Goal: Information Seeking & Learning: Learn about a topic

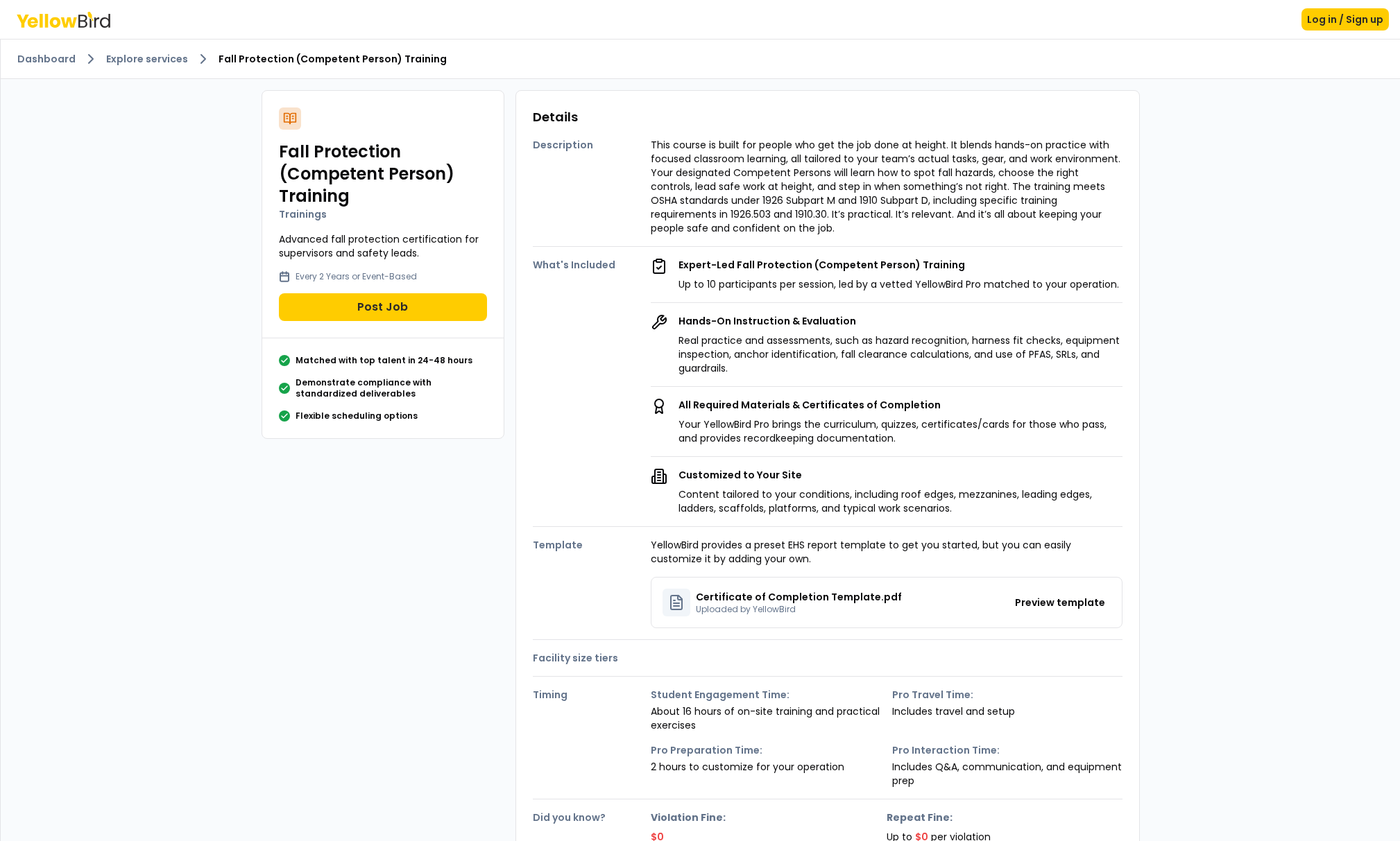
click at [820, 221] on p "This course is built for people who get the job done at height. It blends hands…" at bounding box center [886, 186] width 472 height 97
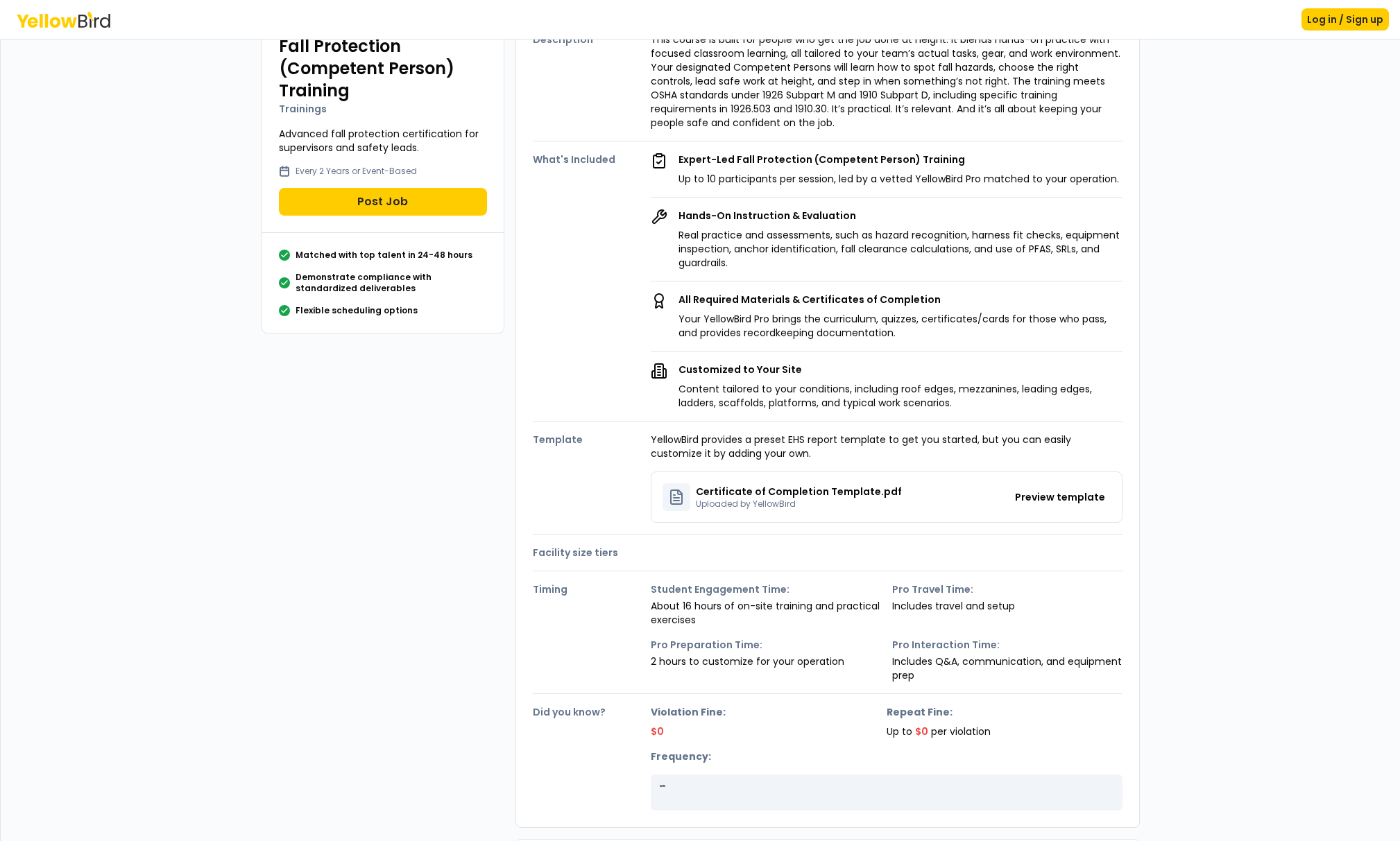
scroll to position [109, 0]
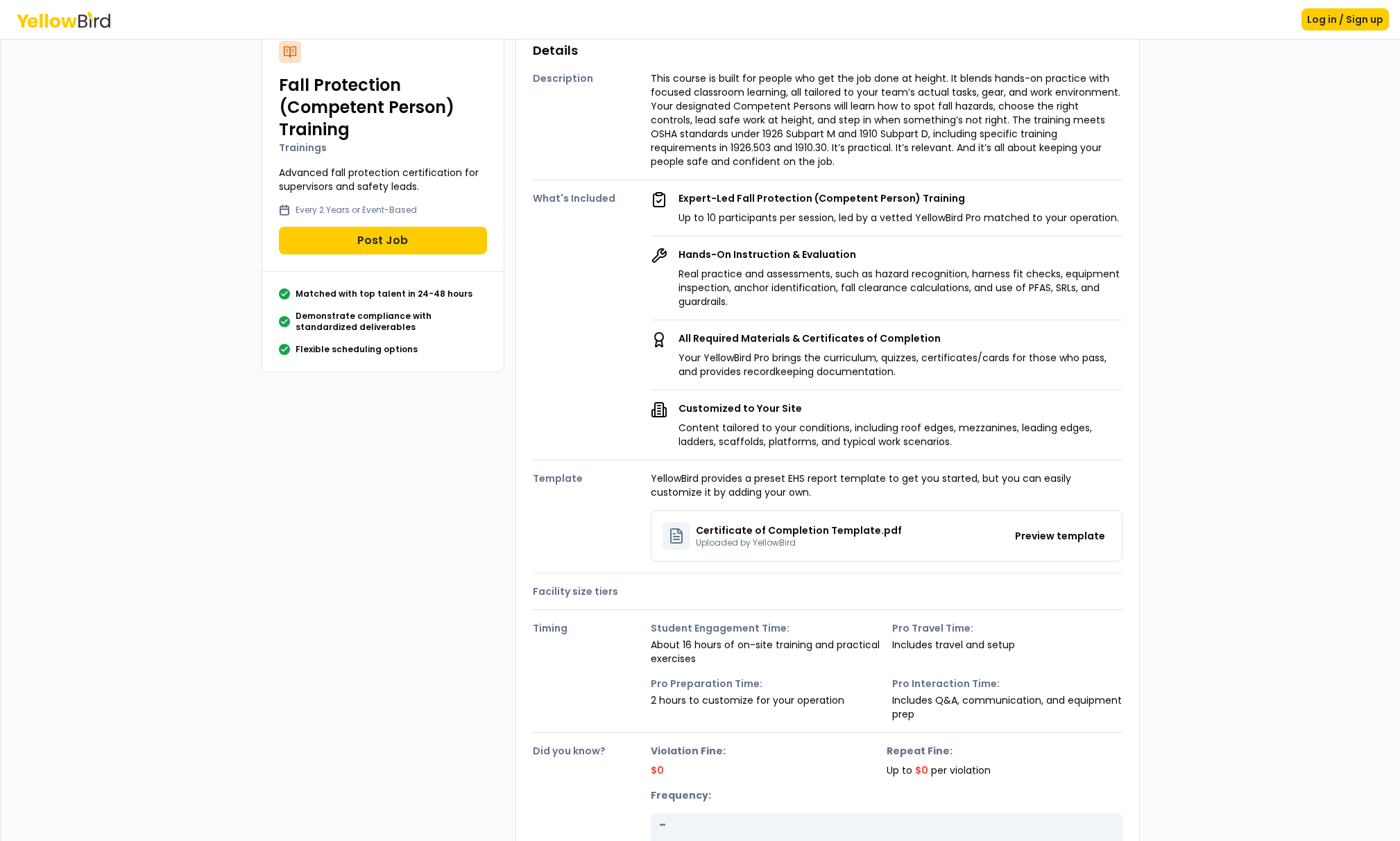
scroll to position [74, 0]
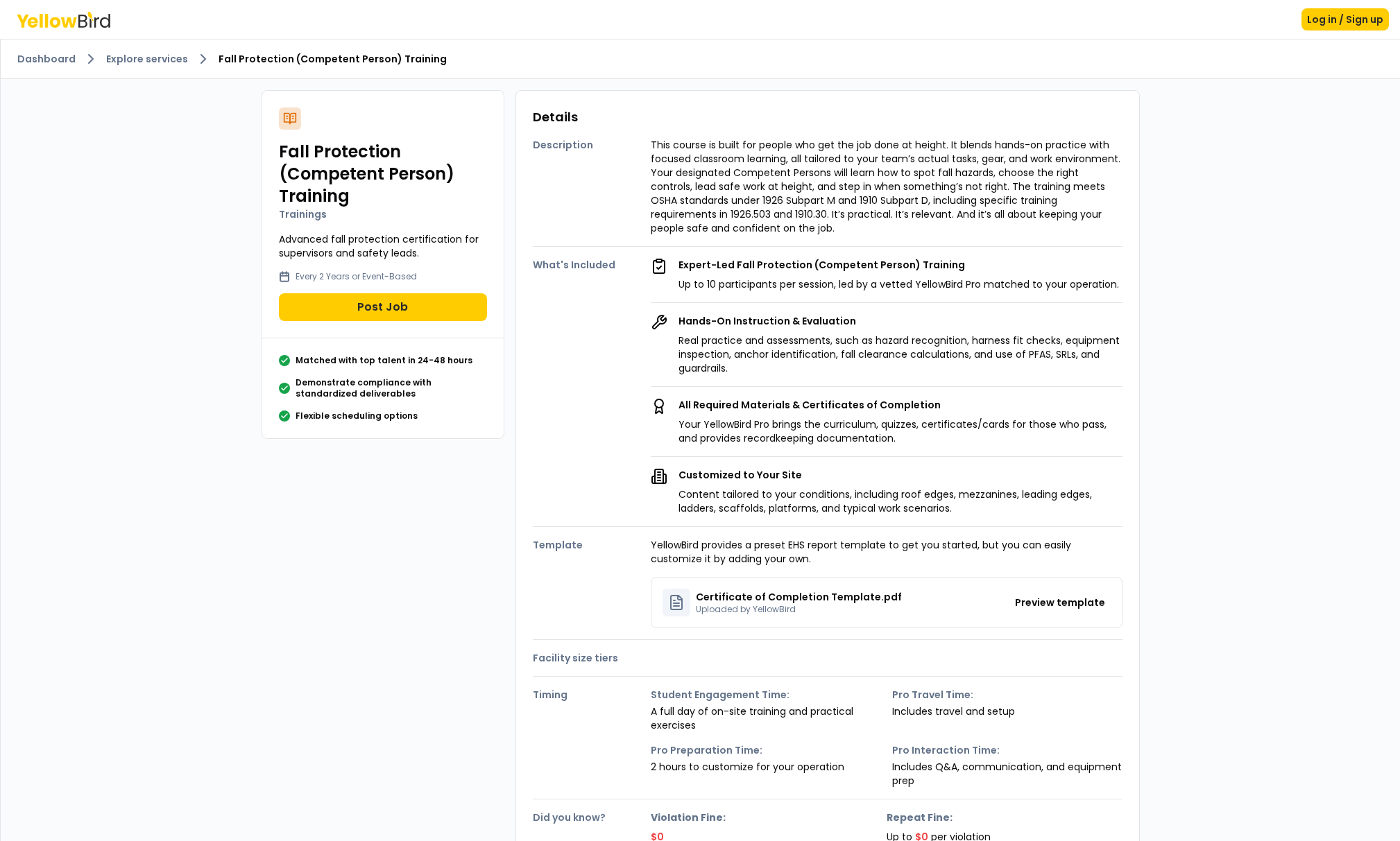
drag, startPoint x: 855, startPoint y: 195, endPoint x: 968, endPoint y: 89, distance: 154.9
click at [855, 195] on p "This course is built for people who get the job done at height. It blends hands…" at bounding box center [886, 186] width 472 height 97
click at [145, 59] on link "Explore services" at bounding box center [147, 59] width 82 height 14
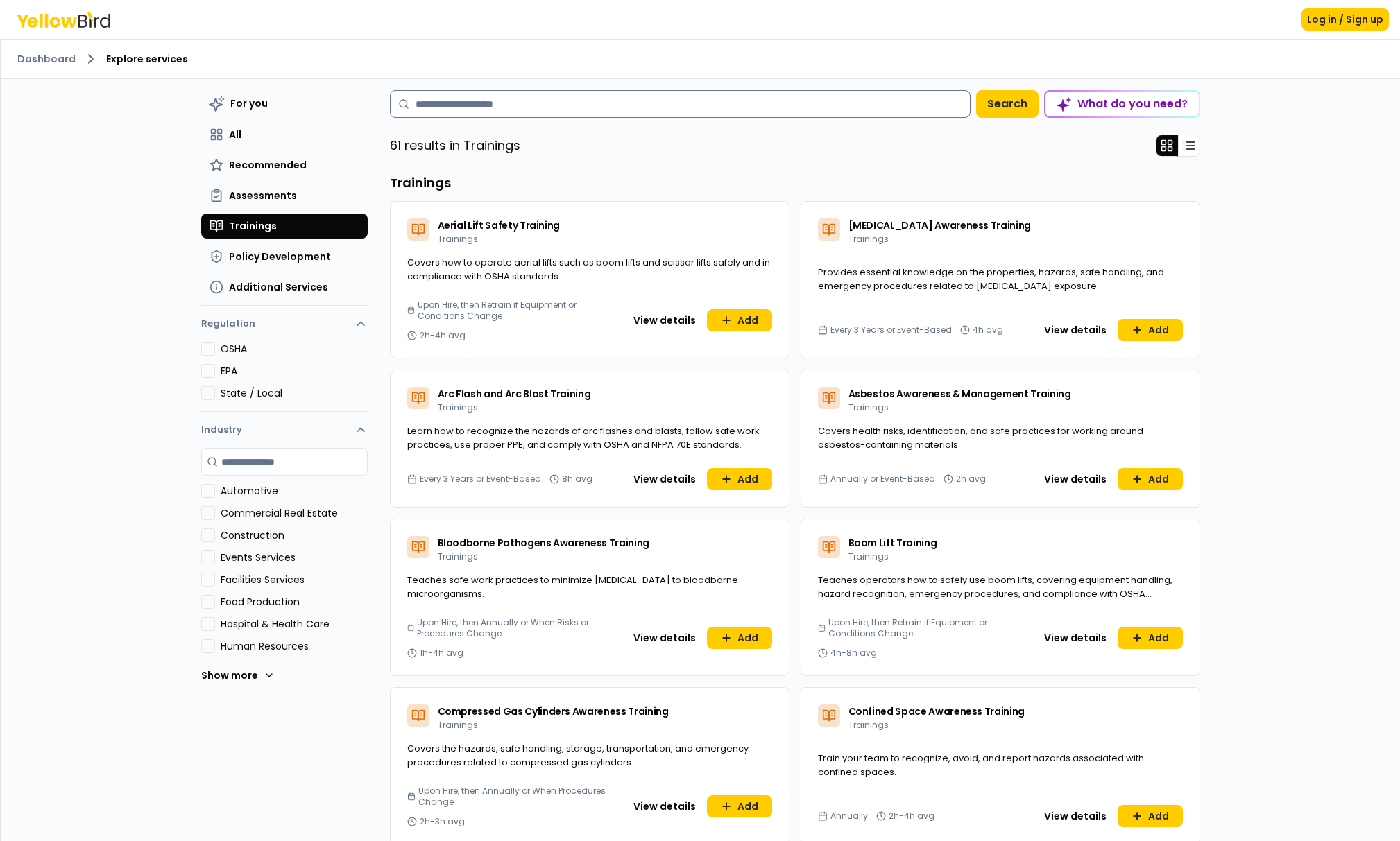
click at [505, 104] on input at bounding box center [679, 104] width 580 height 28
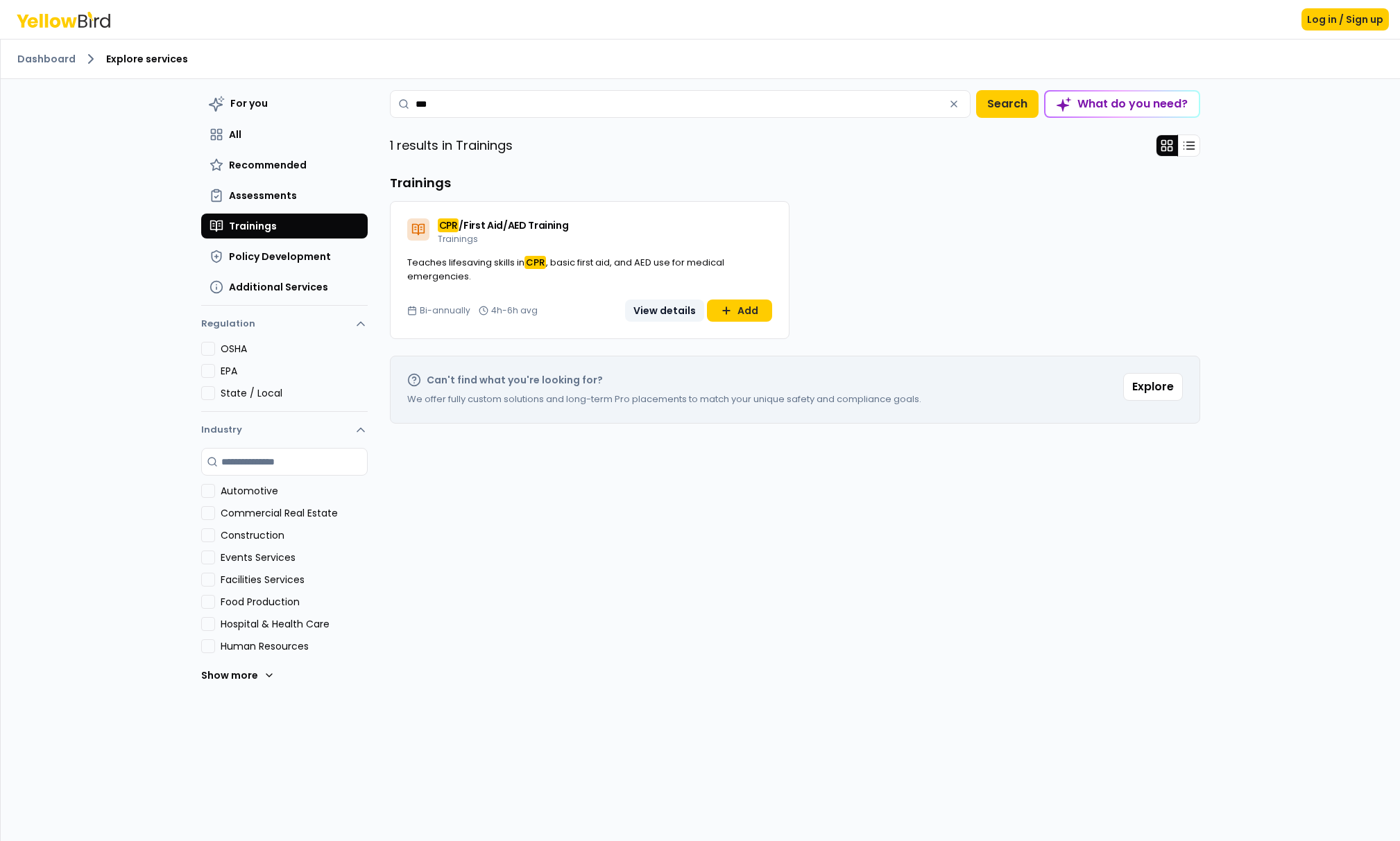
type input "***"
click at [653, 313] on button "View details" at bounding box center [665, 310] width 79 height 22
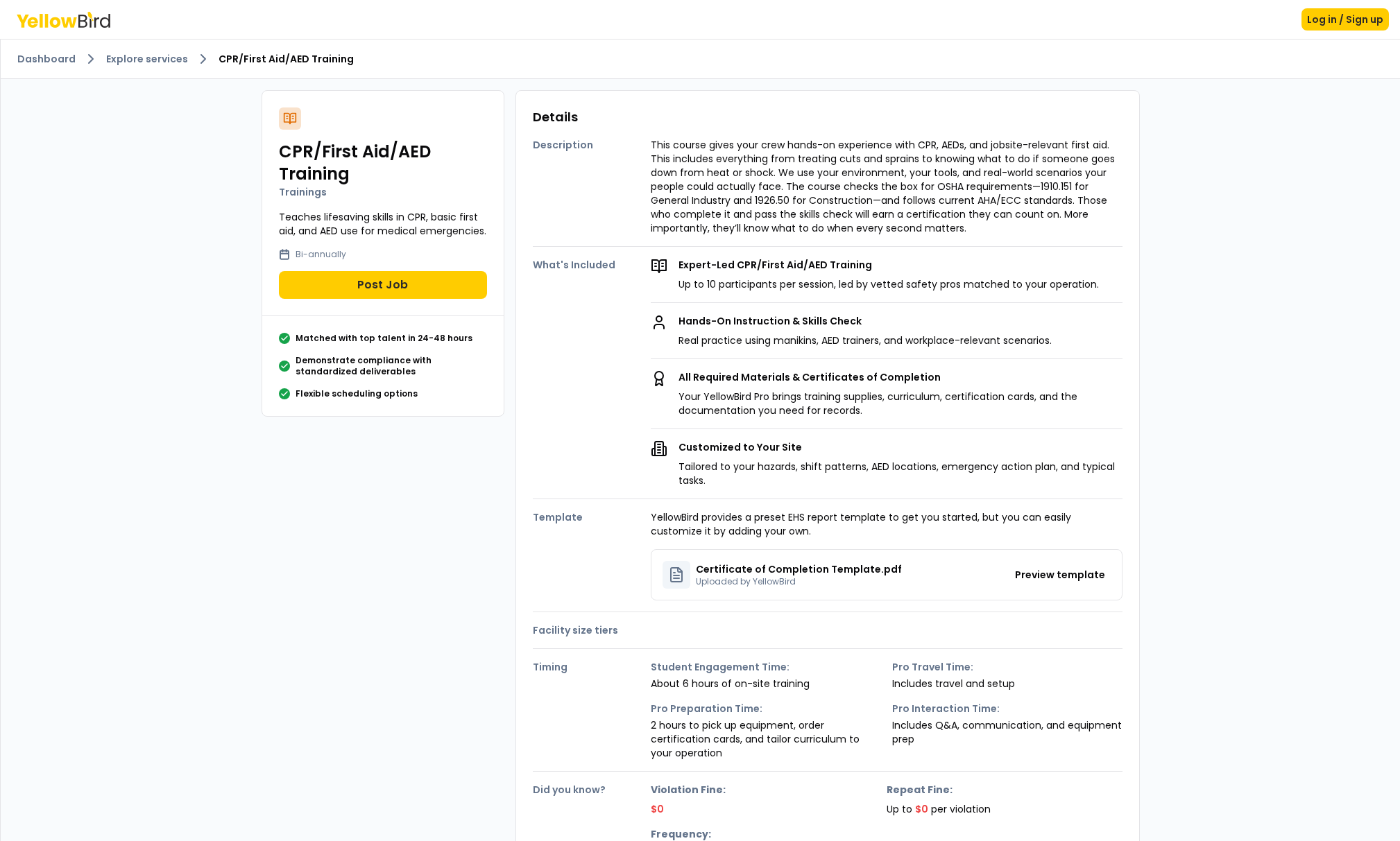
click at [728, 561] on div "Certificate of Completion Template.pdf Uploaded by YellowBird" at bounding box center [782, 575] width 239 height 28
click at [1041, 564] on button "Preview template" at bounding box center [1060, 574] width 102 height 22
click at [1072, 577] on button "Preview template" at bounding box center [1060, 574] width 102 height 22
click at [1058, 577] on button "Preview template" at bounding box center [1060, 574] width 102 height 22
click at [1052, 577] on button "Preview template" at bounding box center [1060, 574] width 102 height 22
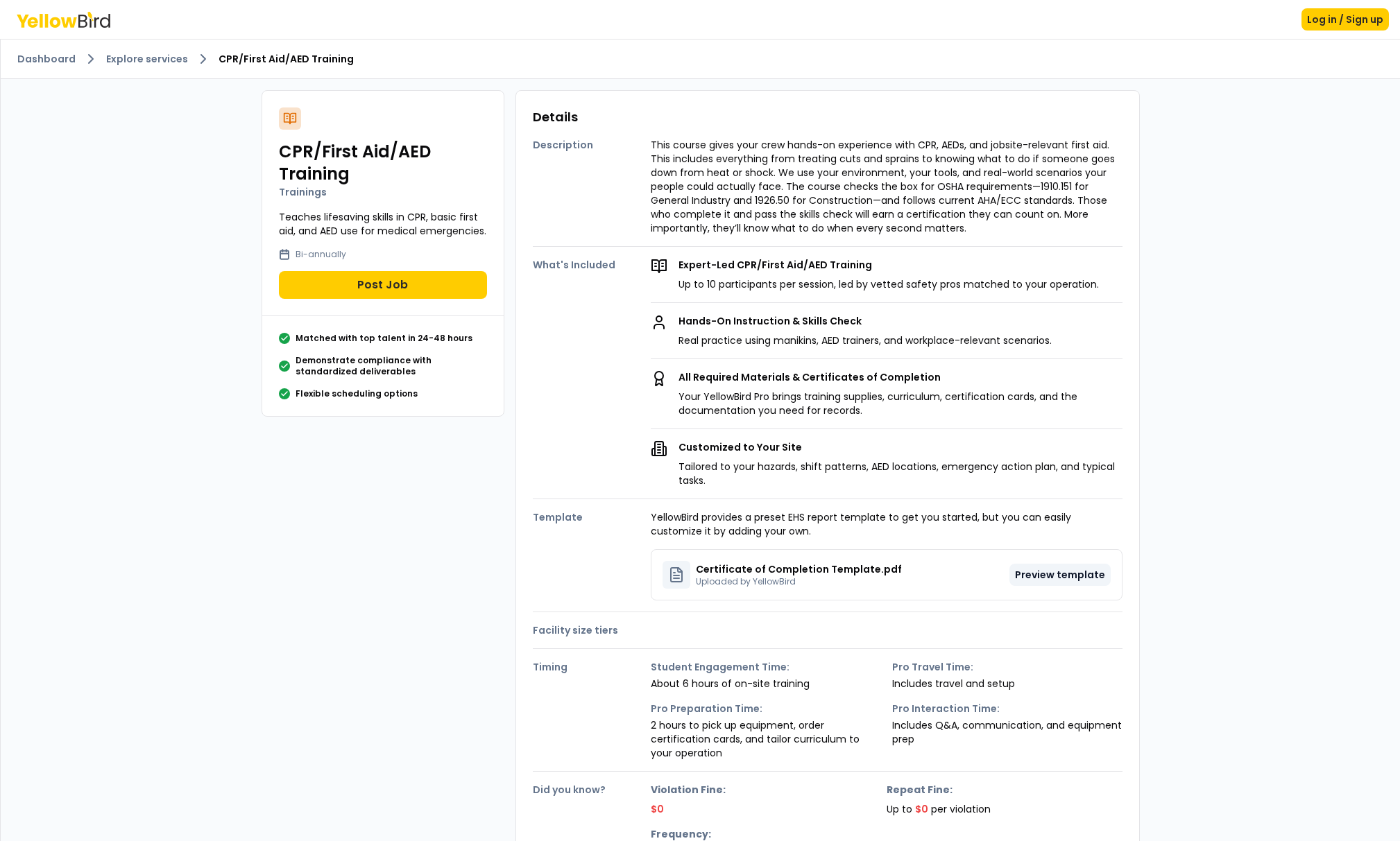
click at [1052, 577] on button "Preview template" at bounding box center [1060, 574] width 102 height 22
click at [1052, 577] on button "Preview template" at bounding box center [1060, 573] width 102 height 22
click at [1052, 576] on button "Preview template" at bounding box center [1060, 572] width 102 height 22
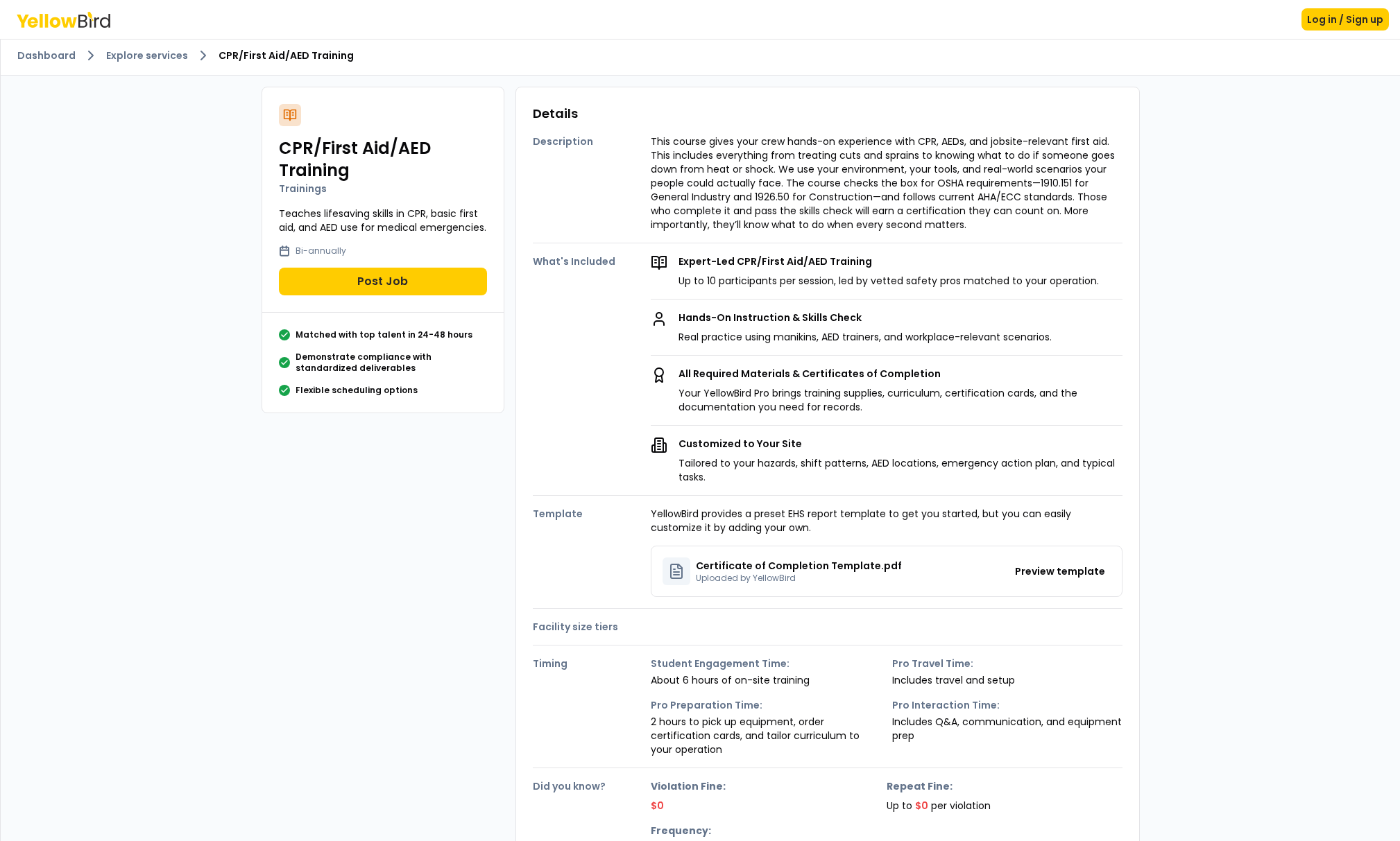
click at [834, 566] on p "Certificate of Completion Template.pdf" at bounding box center [798, 566] width 206 height 14
click at [744, 575] on p "Uploaded by YellowBird" at bounding box center [798, 579] width 206 height 11
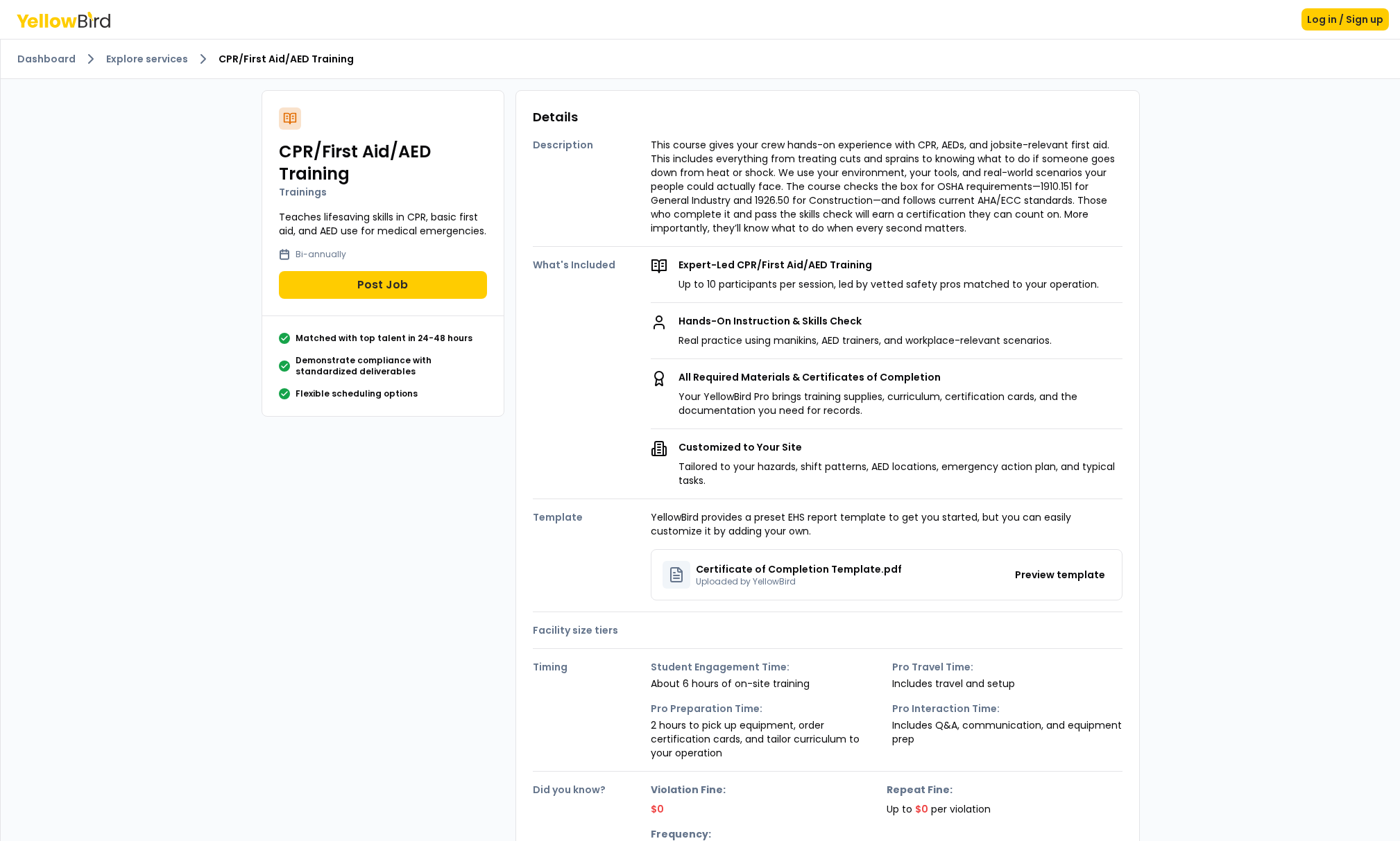
click at [925, 298] on div "Expert-Led CPR/First Aid/AED Training Up to 10 participants per session, led by…" at bounding box center [886, 373] width 472 height 229
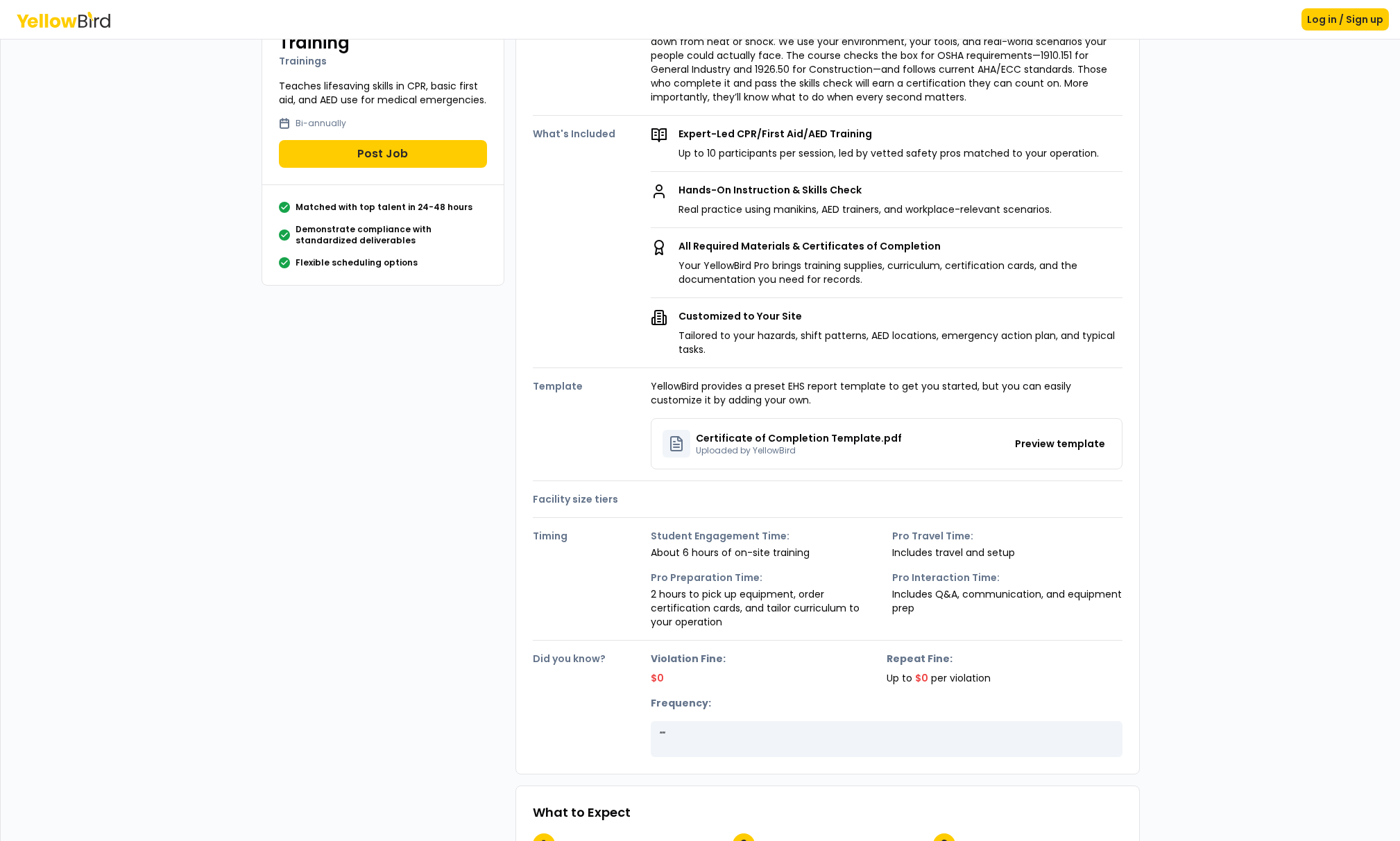
scroll to position [144, 0]
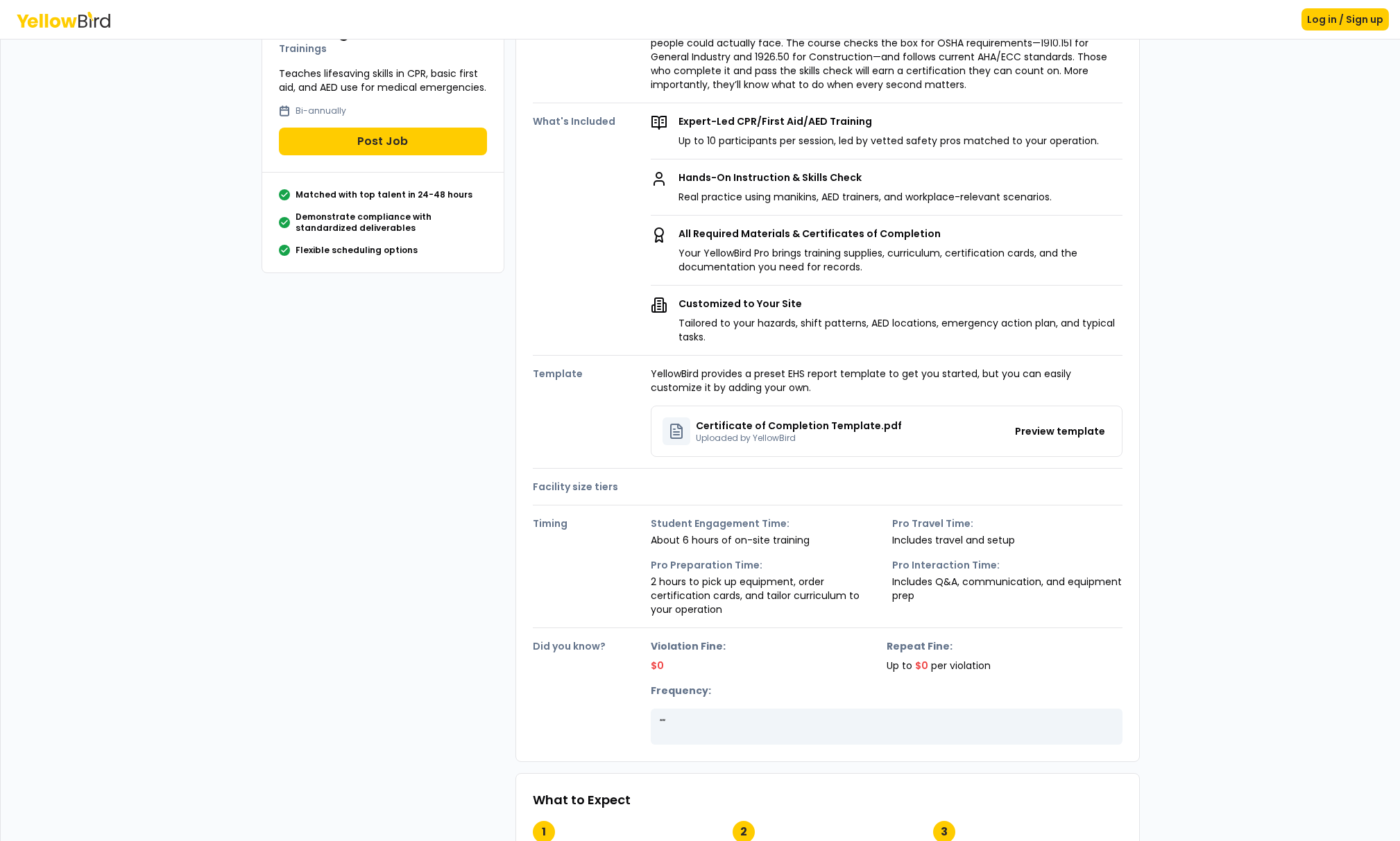
click at [931, 665] on p "Up to $0 per violation" at bounding box center [1004, 666] width 236 height 14
click at [771, 724] on p "" "" at bounding box center [887, 724] width 455 height 14
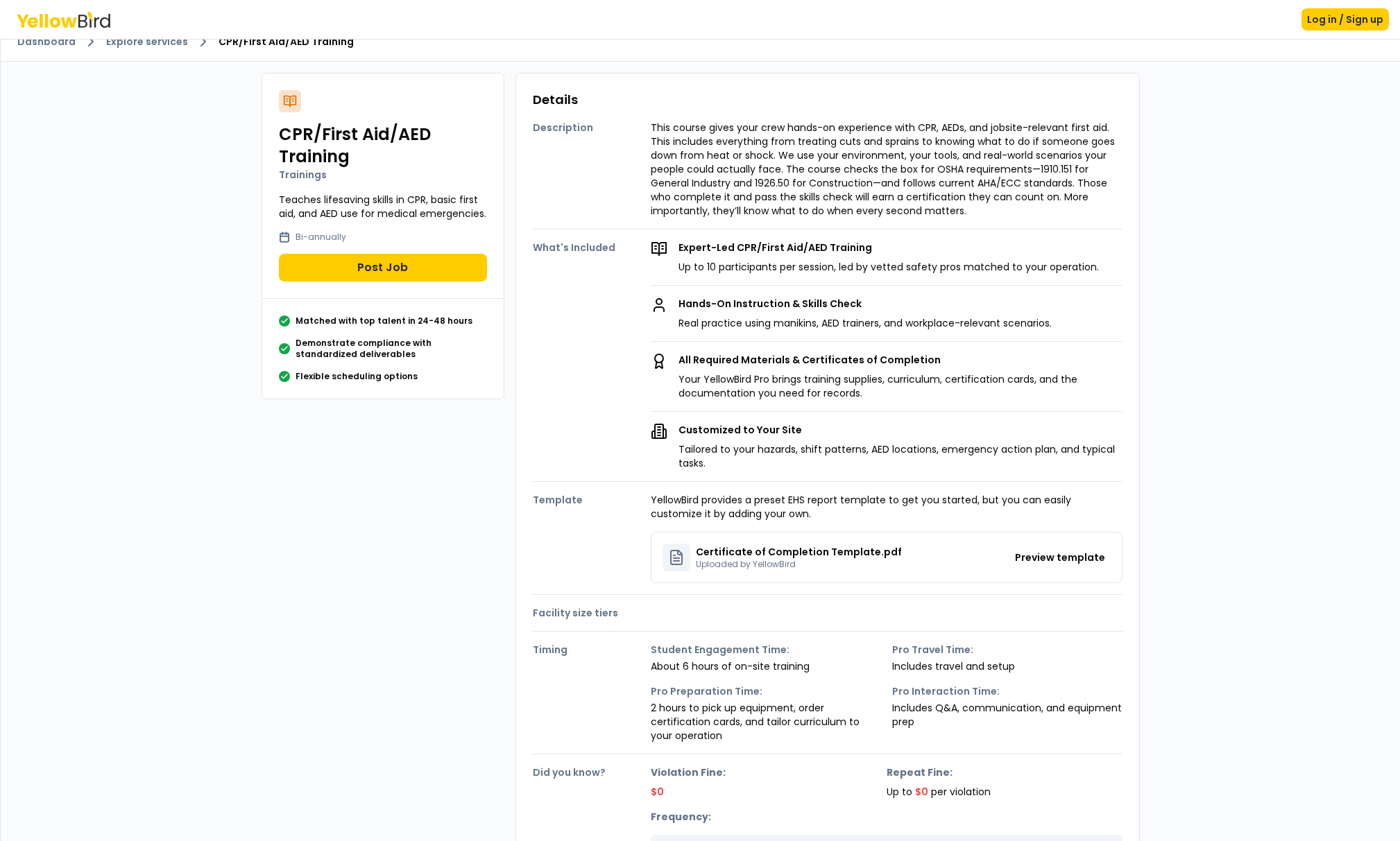
scroll to position [0, 0]
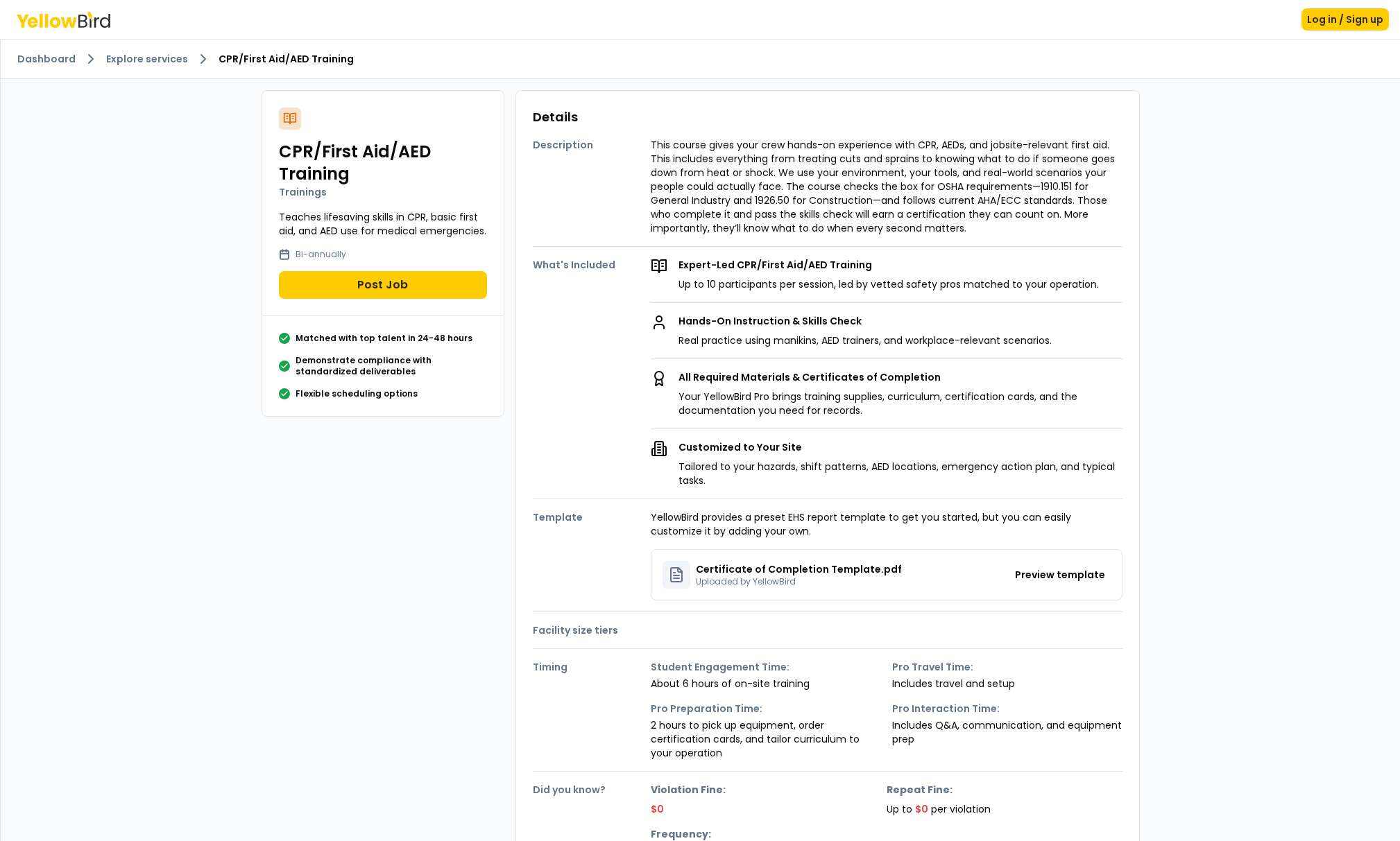
drag, startPoint x: 1201, startPoint y: 500, endPoint x: 1182, endPoint y: 466, distance: 38.9
click at [1182, 466] on div "Dashboard Explore services CPR/First Aid/AED Training CPR/First Aid/AED Trainin…" at bounding box center [700, 788] width 1399 height 1499
drag, startPoint x: 1203, startPoint y: 497, endPoint x: 1203, endPoint y: 466, distance: 31.0
click at [1203, 466] on div "Dashboard Explore services CPR/First Aid/AED Training CPR/First Aid/AED Trainin…" at bounding box center [700, 788] width 1399 height 1499
click at [1057, 573] on button "Preview template" at bounding box center [1060, 574] width 102 height 22
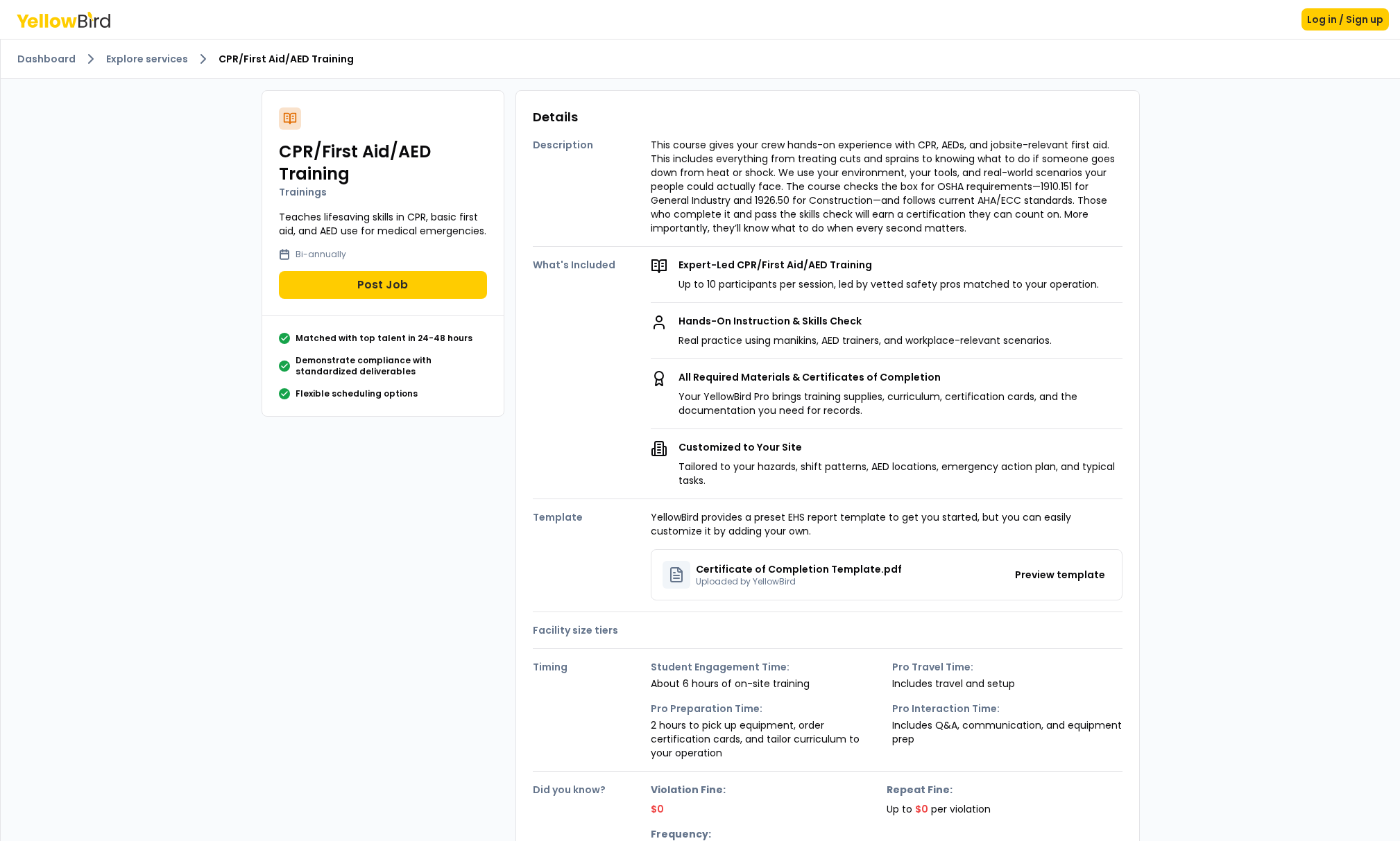
click at [1067, 561] on div "Certificate of Completion Template.pdf Uploaded by YellowBird Preview template" at bounding box center [886, 575] width 472 height 52
drag, startPoint x: 1059, startPoint y: 576, endPoint x: 1131, endPoint y: 550, distance: 76.6
click at [1064, 573] on button "Preview template" at bounding box center [1060, 574] width 102 height 22
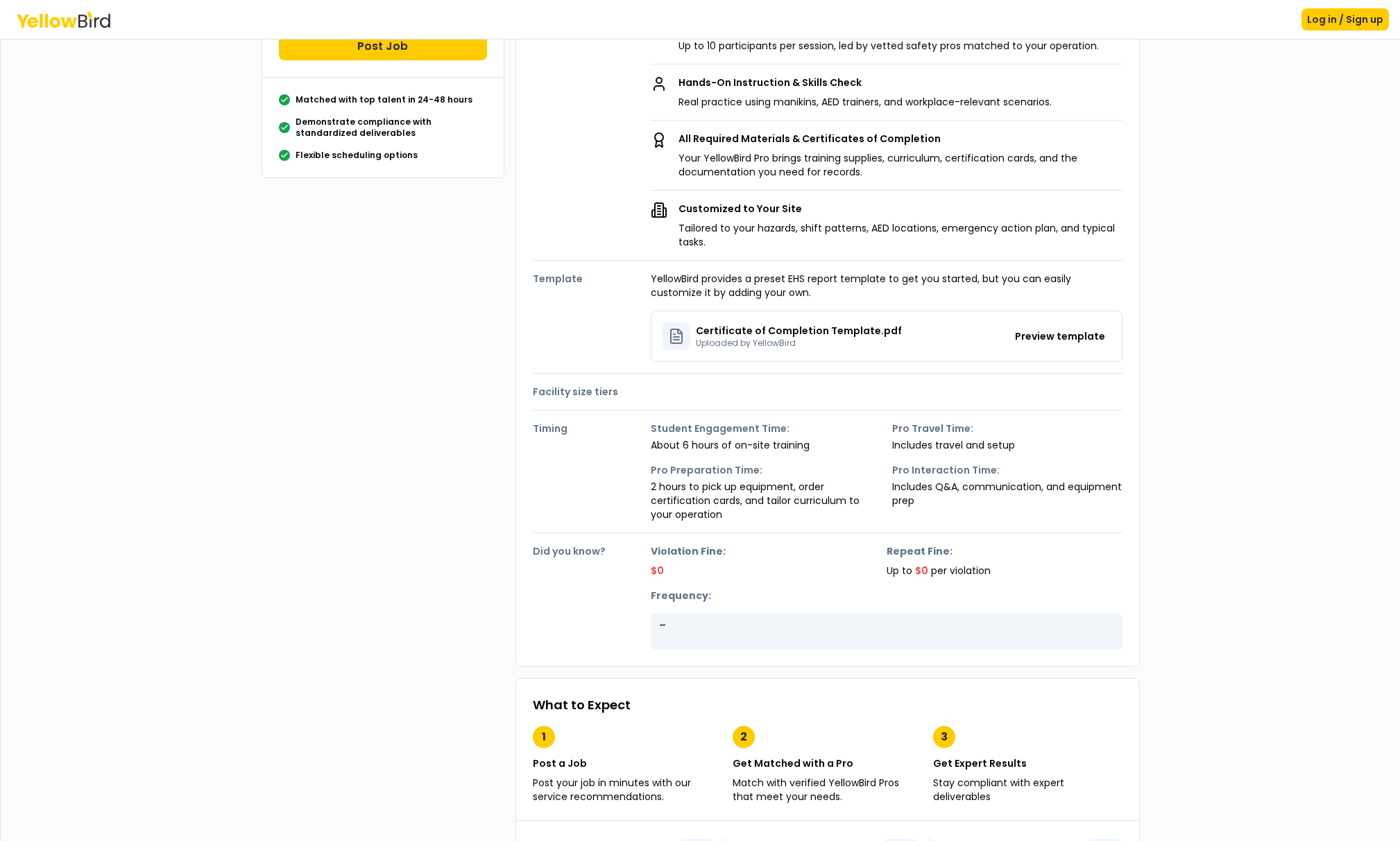
drag, startPoint x: 1082, startPoint y: 585, endPoint x: 1052, endPoint y: 575, distance: 31.6
click at [1052, 575] on div "Violation Fine: $0 Repeat Fine: Up to $0 per violation Frequency: " "" at bounding box center [886, 597] width 472 height 105
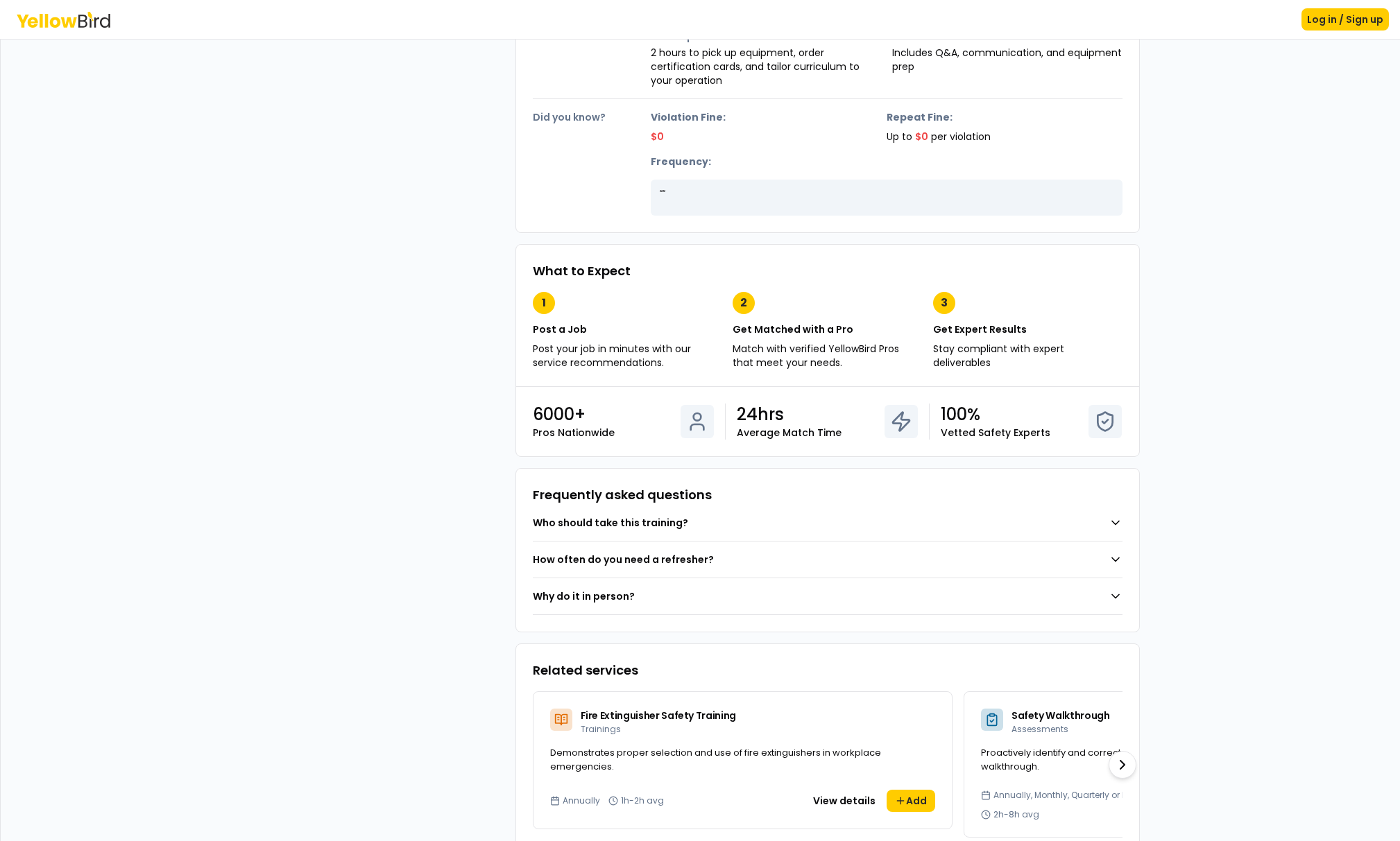
scroll to position [673, 0]
click at [960, 529] on button "Who should take this training?" at bounding box center [828, 522] width 590 height 36
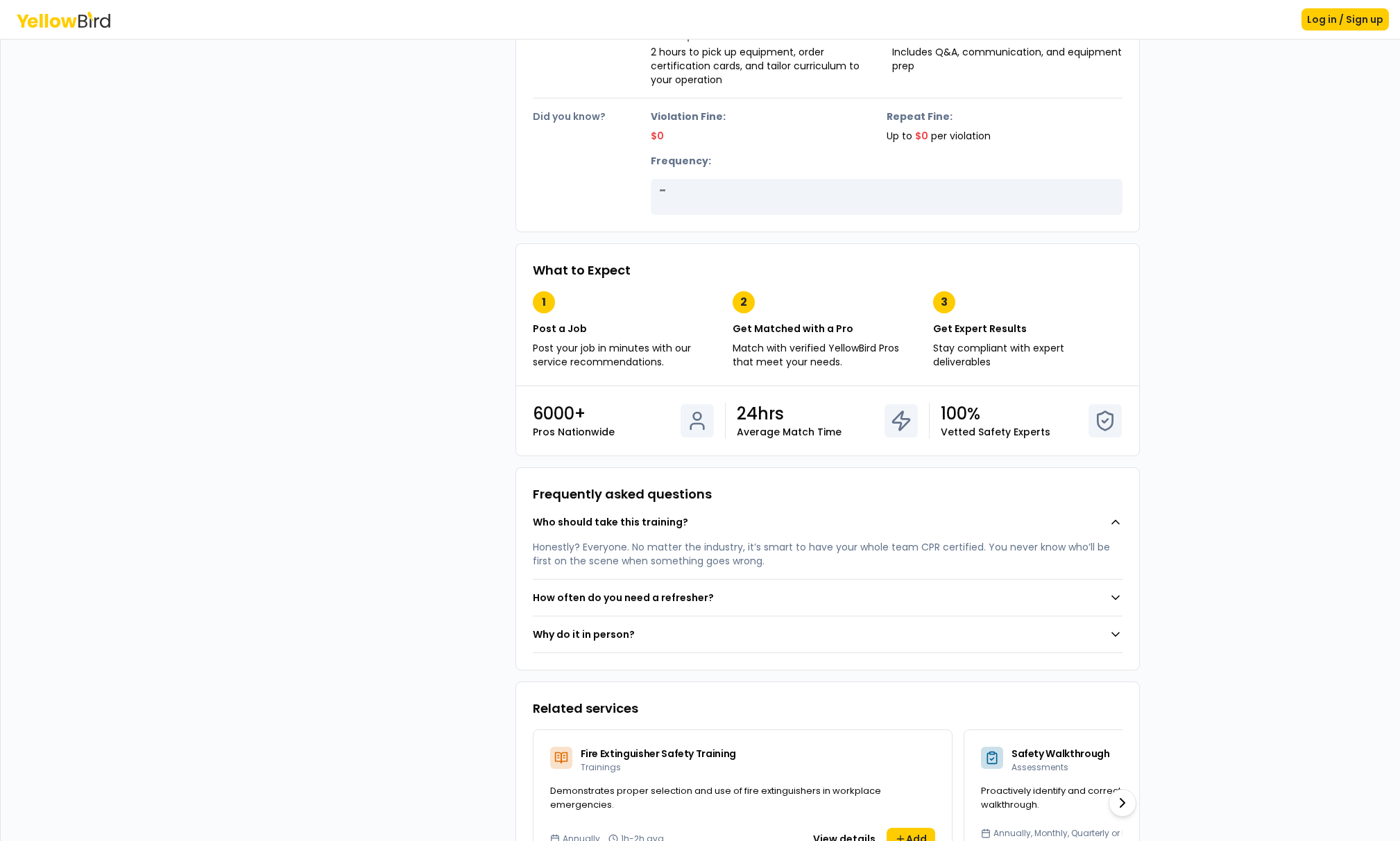
click at [949, 599] on button "How often do you need a refresher?" at bounding box center [828, 597] width 590 height 36
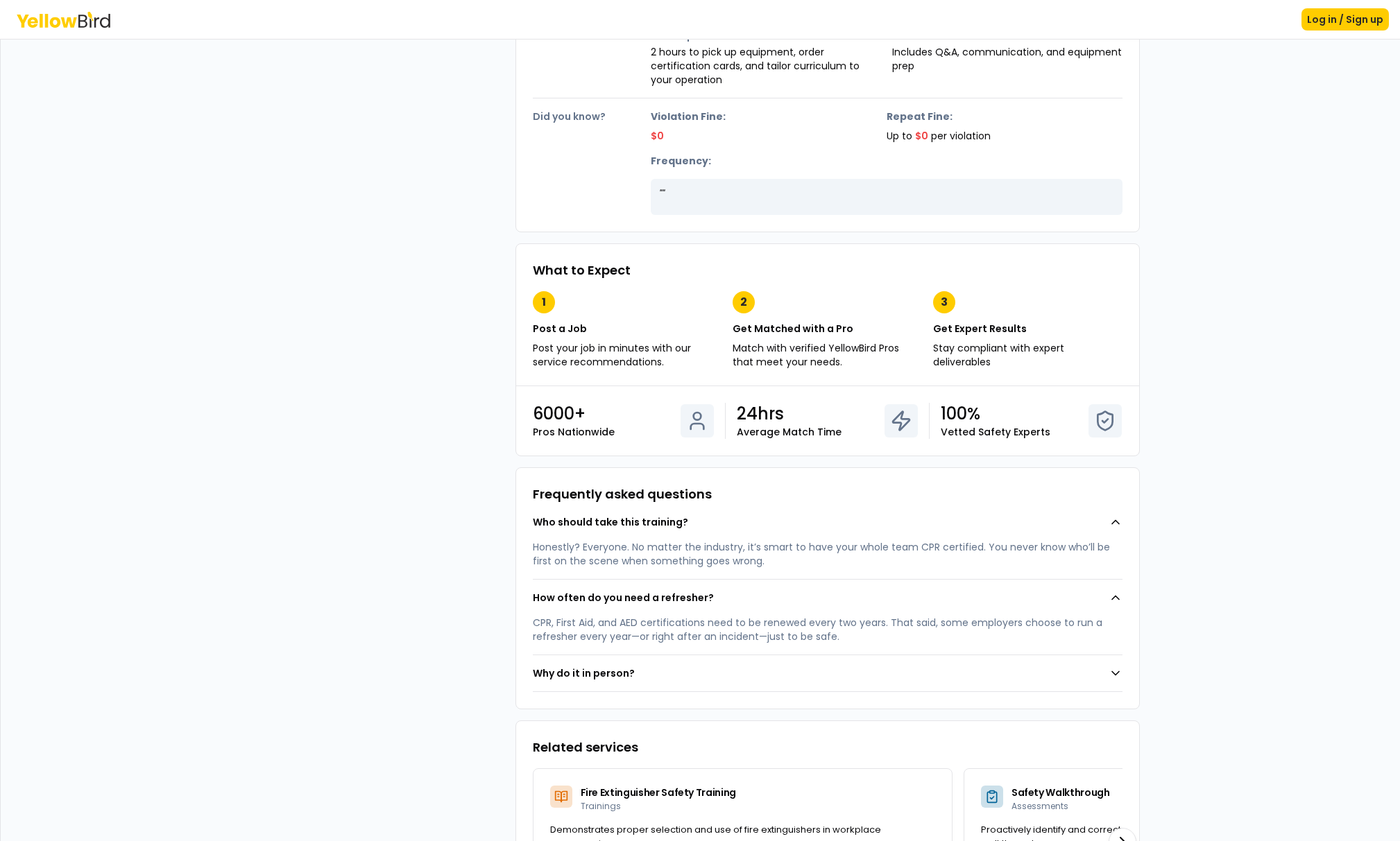
drag, startPoint x: 914, startPoint y: 668, endPoint x: 939, endPoint y: 583, distance: 88.6
click at [914, 668] on button "Why do it in person?" at bounding box center [828, 673] width 590 height 36
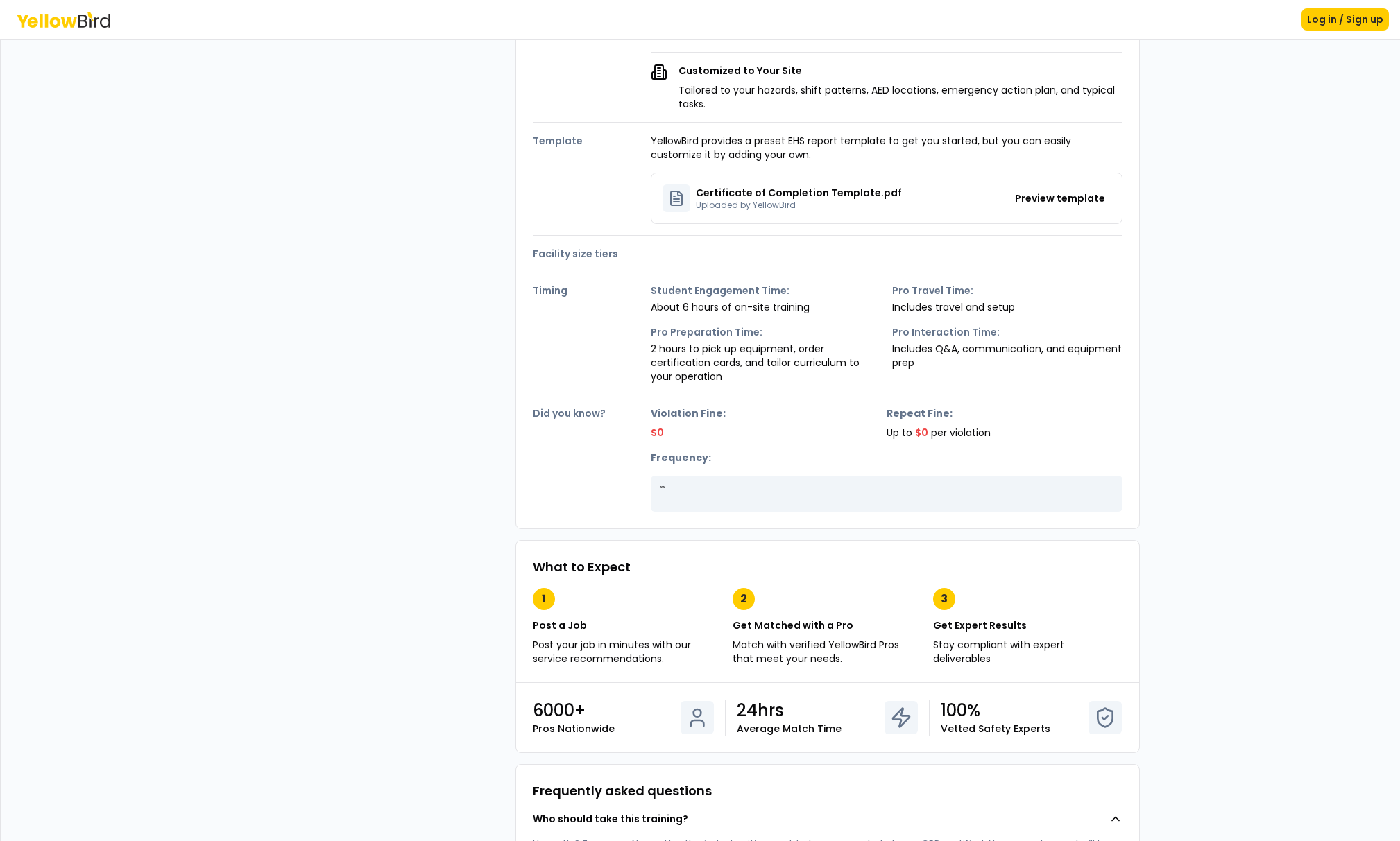
scroll to position [361, 0]
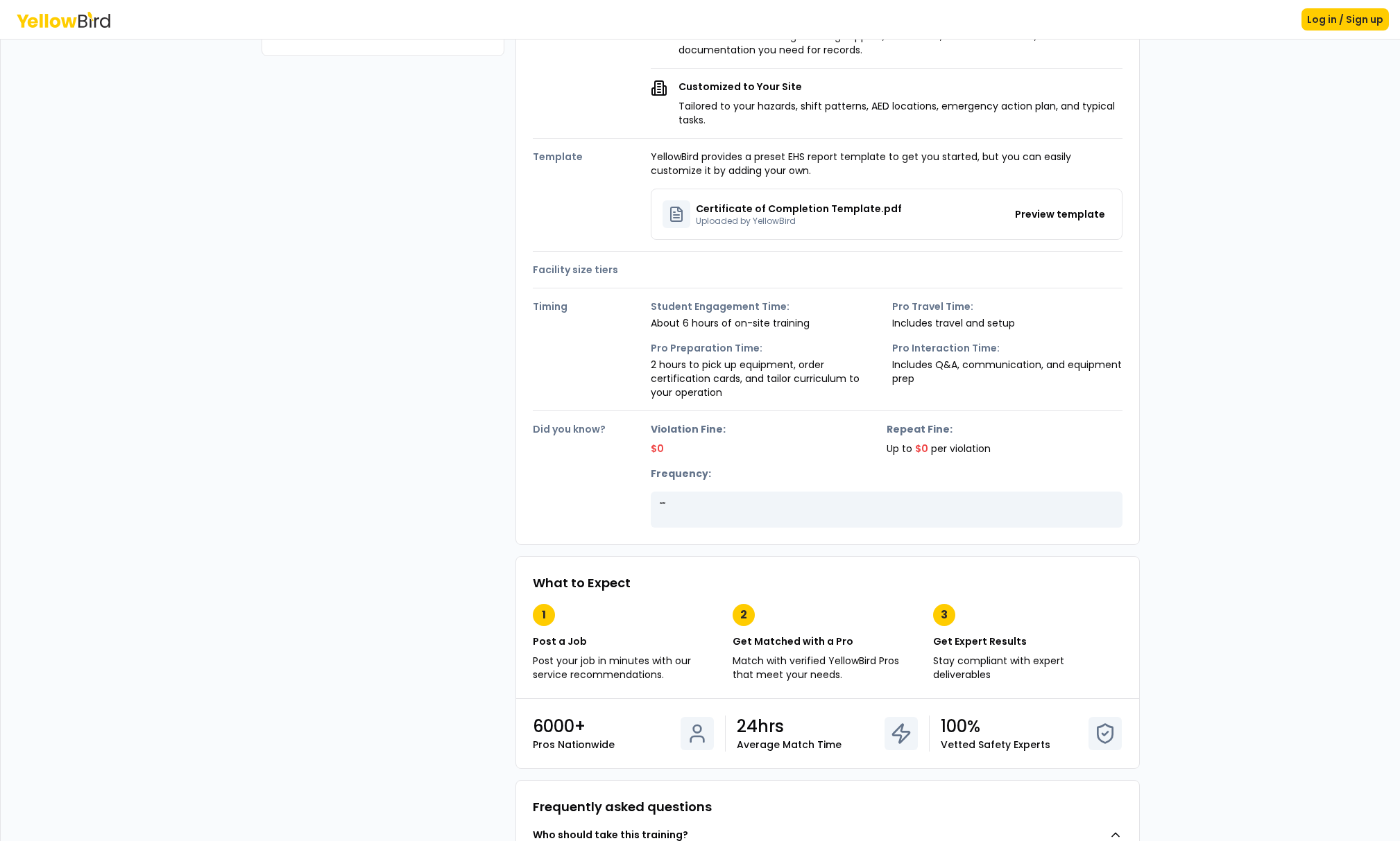
click at [1163, 435] on div "Dashboard Explore services CPR/First Aid/AED Training CPR/First Aid/AED Trainin…" at bounding box center [700, 494] width 1399 height 1629
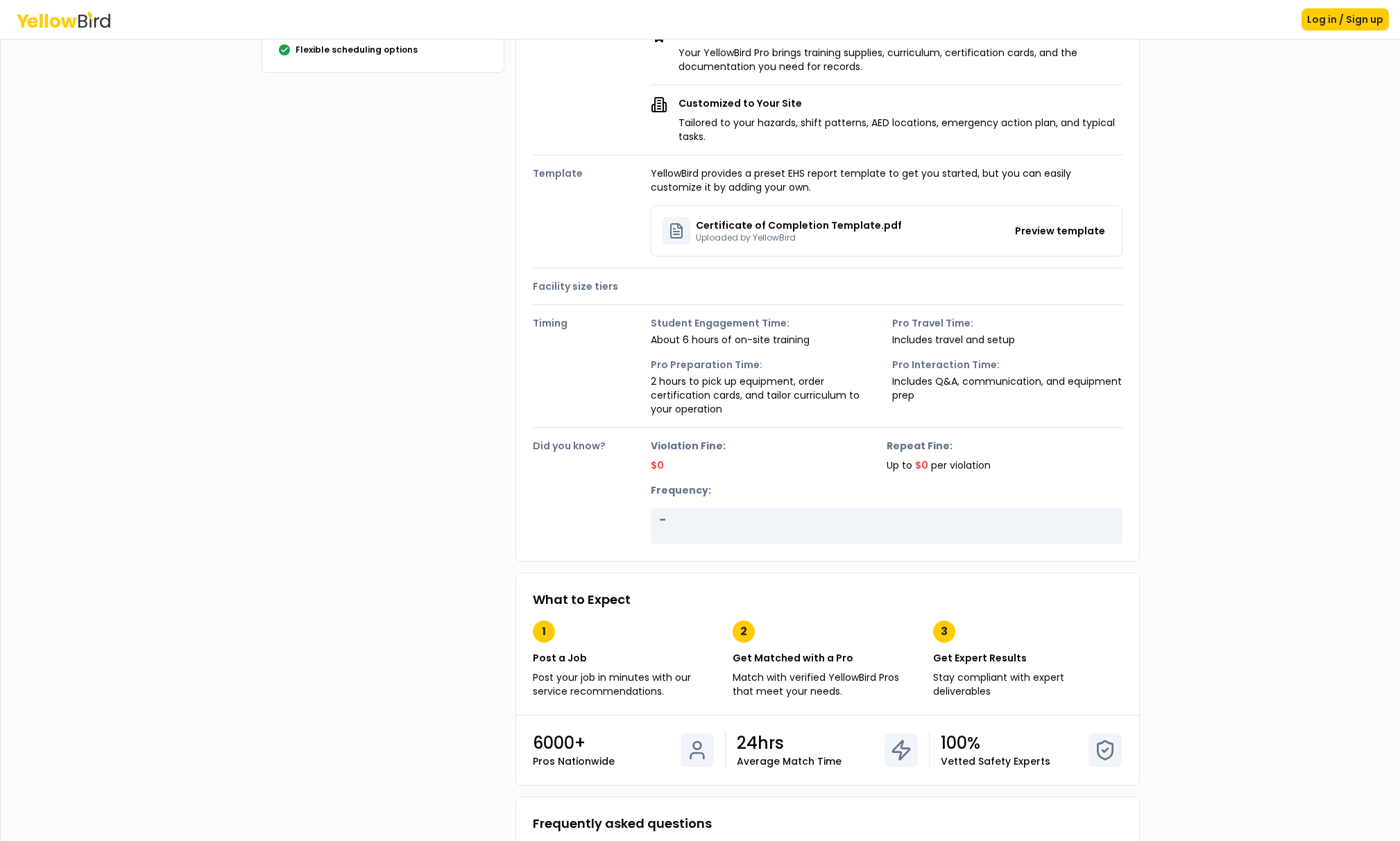
scroll to position [0, 0]
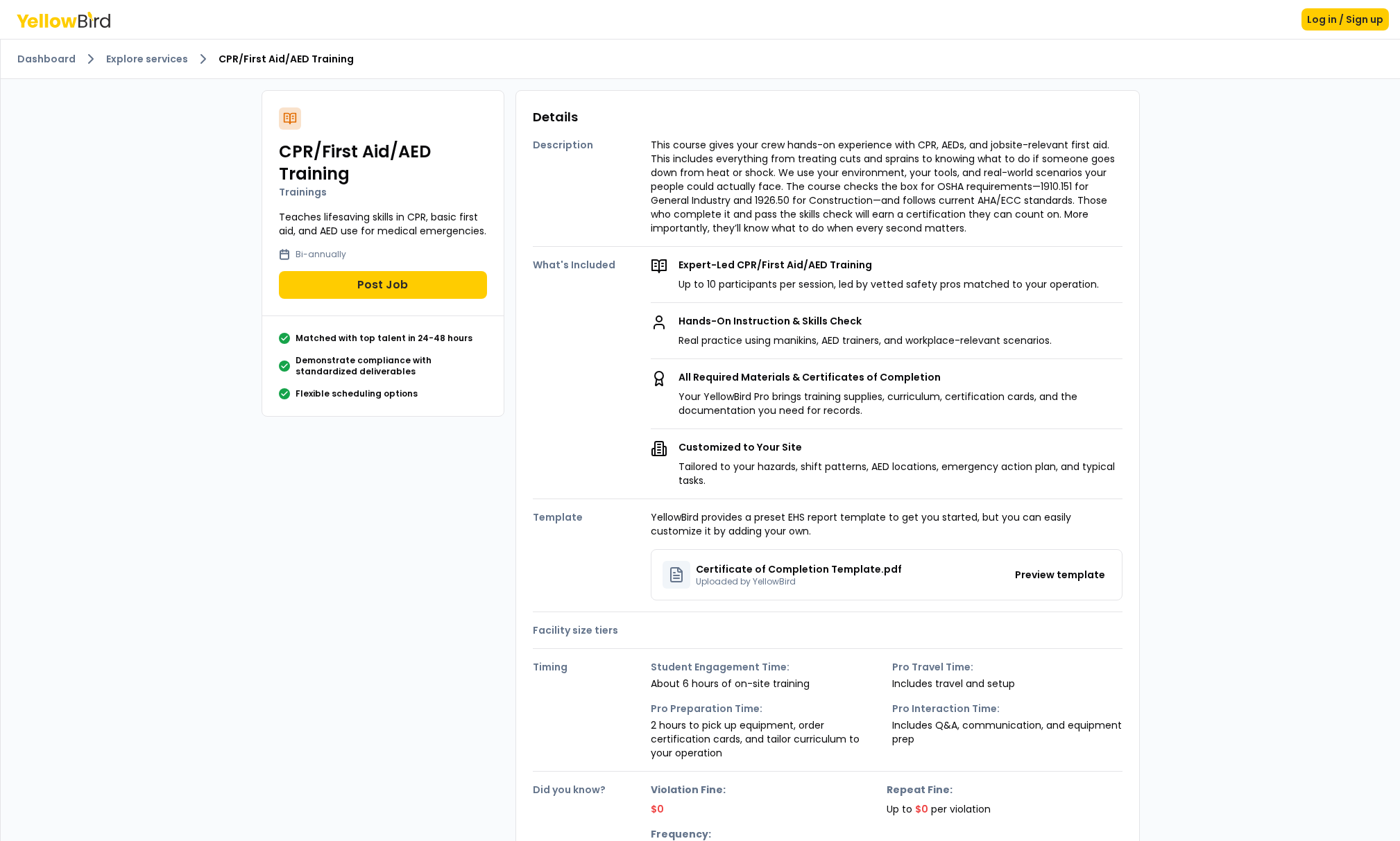
drag, startPoint x: 1143, startPoint y: 326, endPoint x: 1139, endPoint y: 228, distance: 98.1
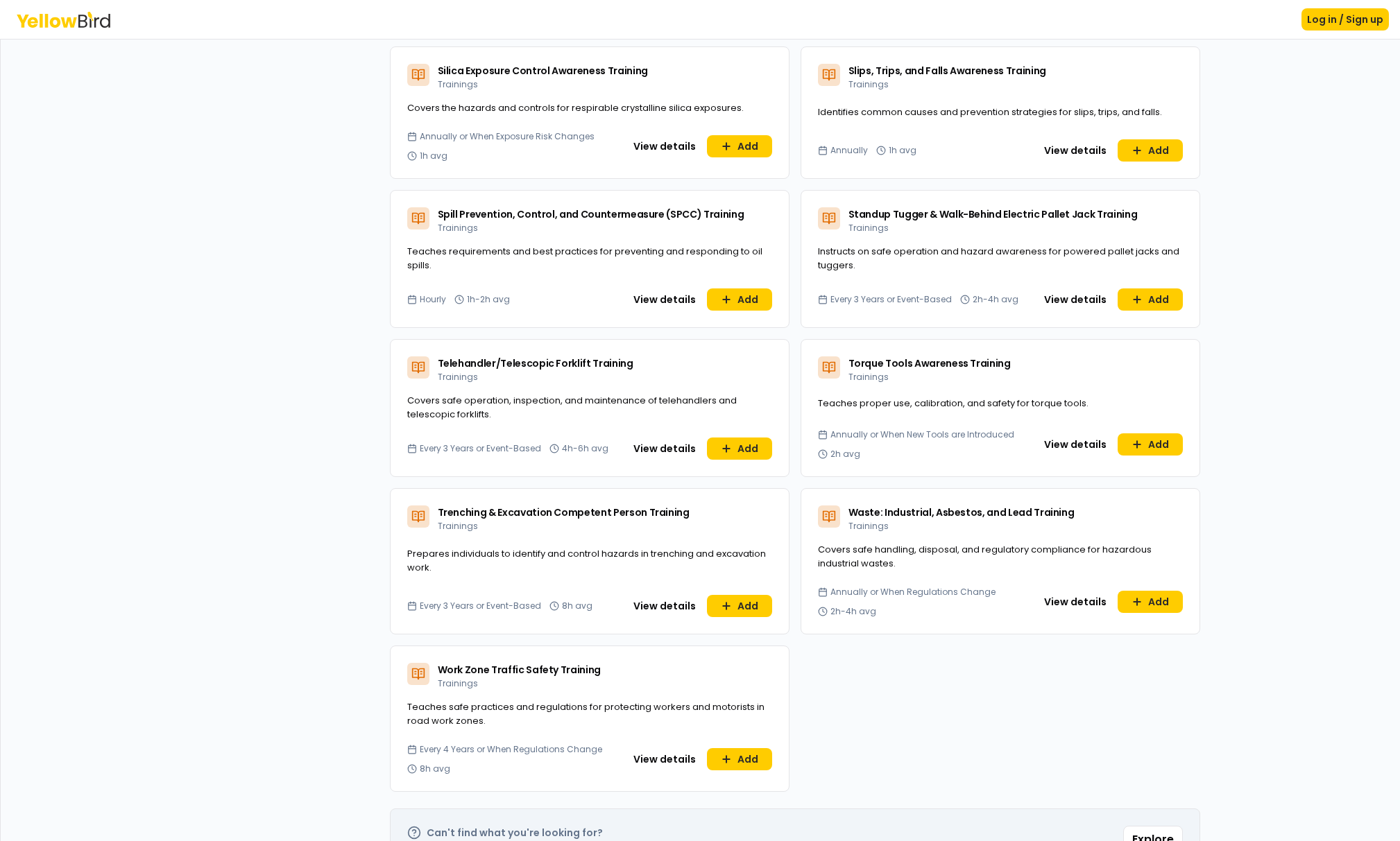
scroll to position [4283, 0]
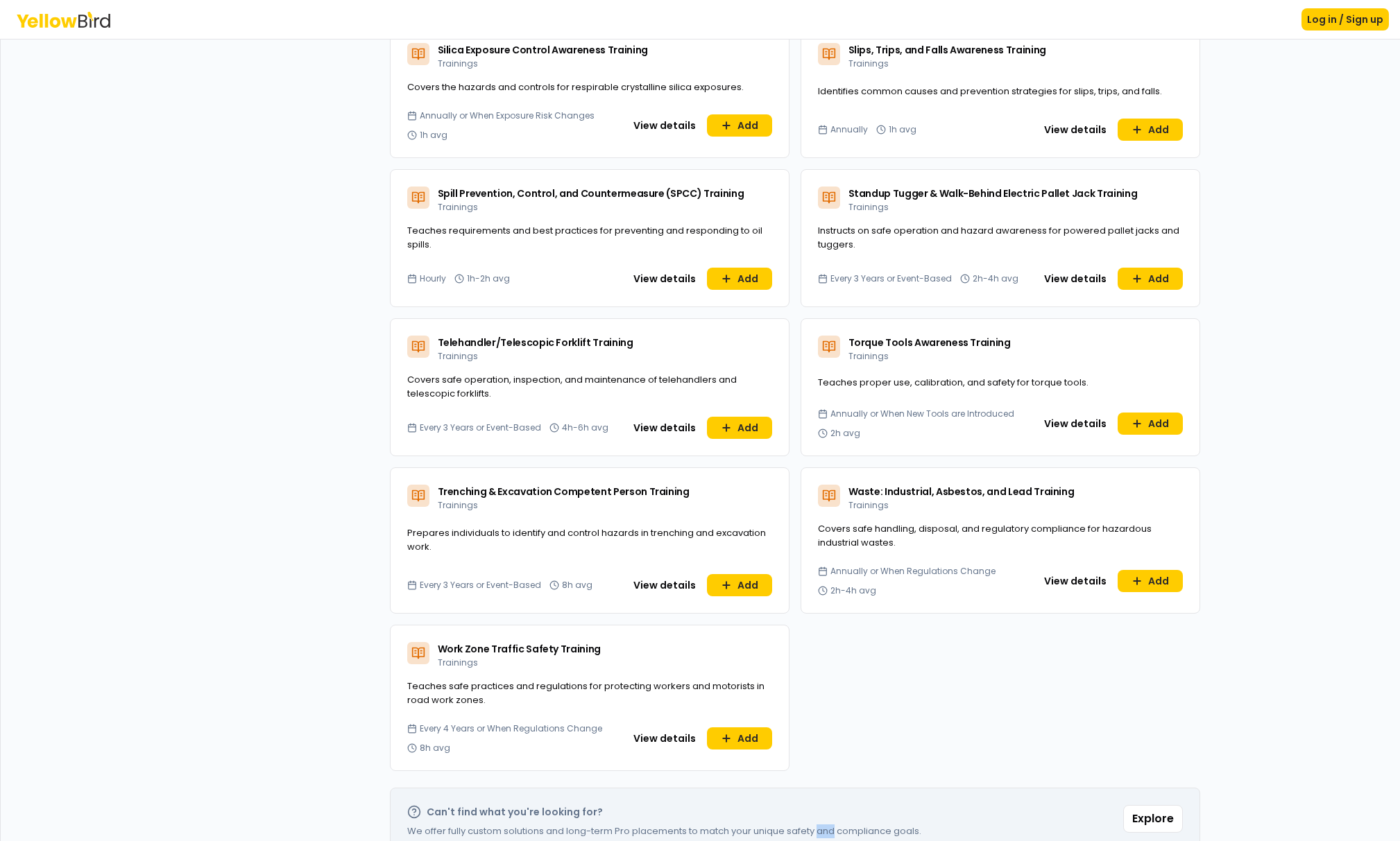
drag, startPoint x: 888, startPoint y: 797, endPoint x: 904, endPoint y: 799, distance: 16.1
click at [897, 824] on p "We offer fully custom solutions and long-term Pro placements to match your uniq…" at bounding box center [664, 831] width 514 height 14
click at [904, 824] on p "We offer fully custom solutions and long-term Pro placements to match your uniq…" at bounding box center [664, 831] width 514 height 14
click at [1168, 805] on button "Explore" at bounding box center [1153, 819] width 60 height 28
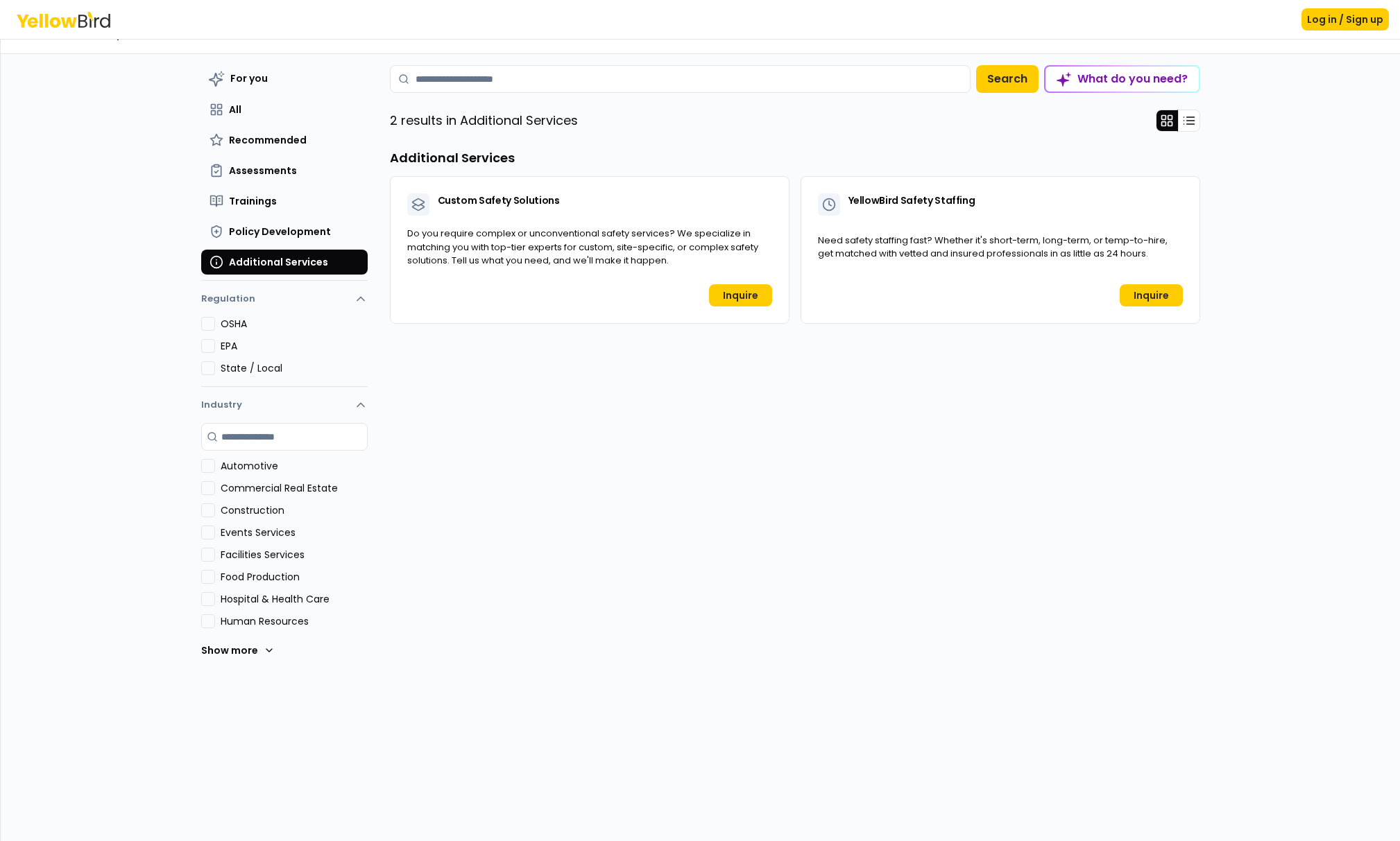
scroll to position [0, 0]
